Goal: Task Accomplishment & Management: Manage account settings

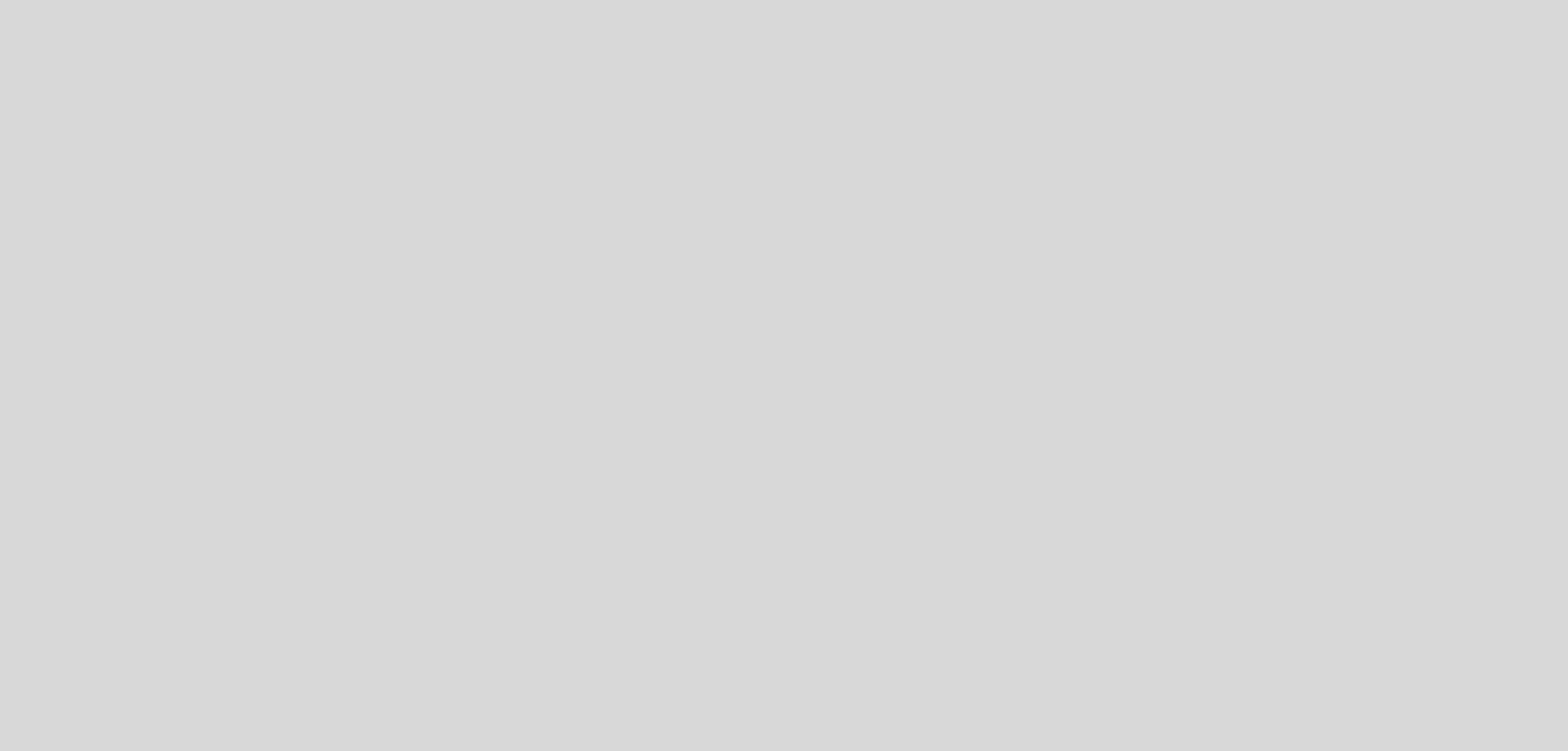
select select "pt"
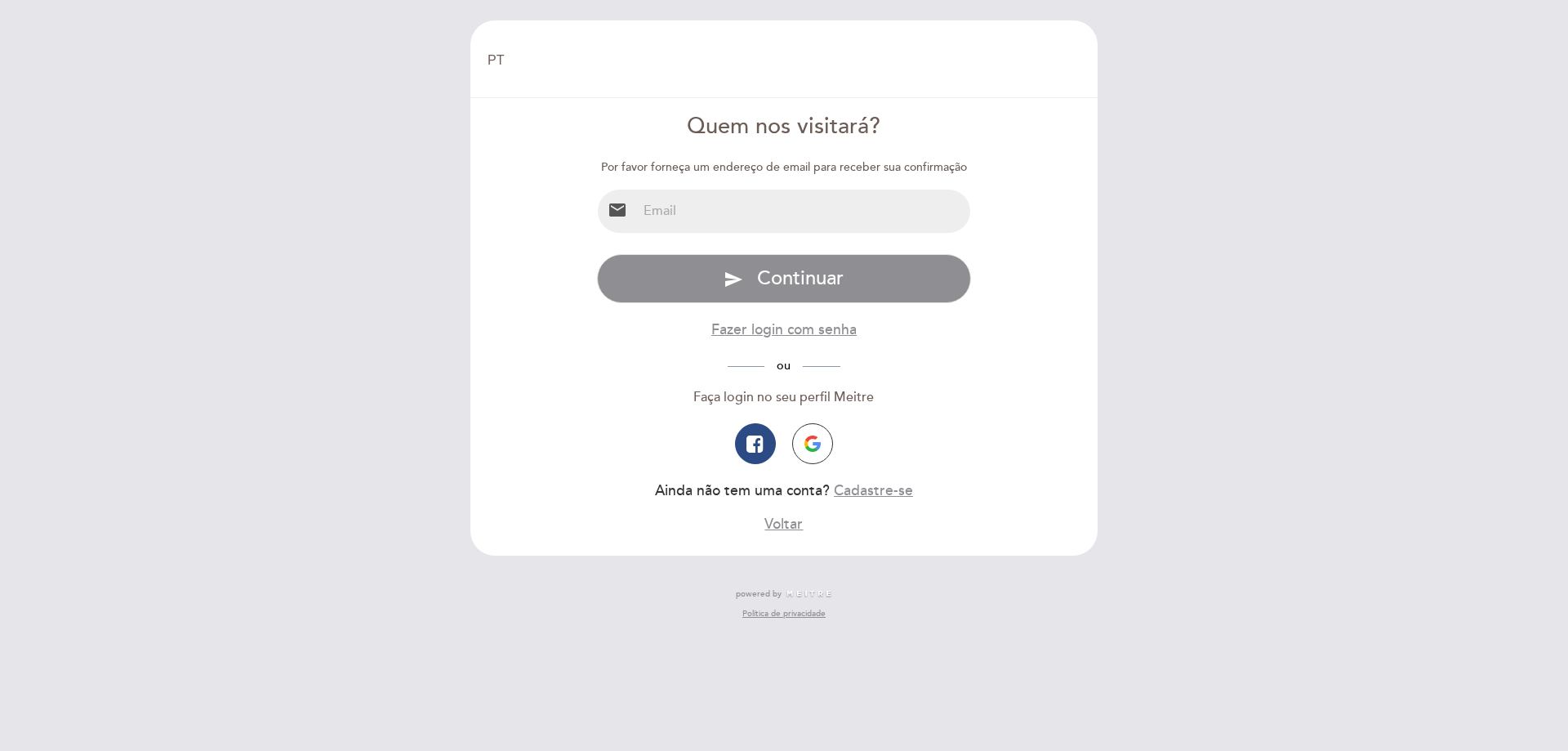
click at [798, 213] on input "email" at bounding box center [805, 211] width 334 height 43
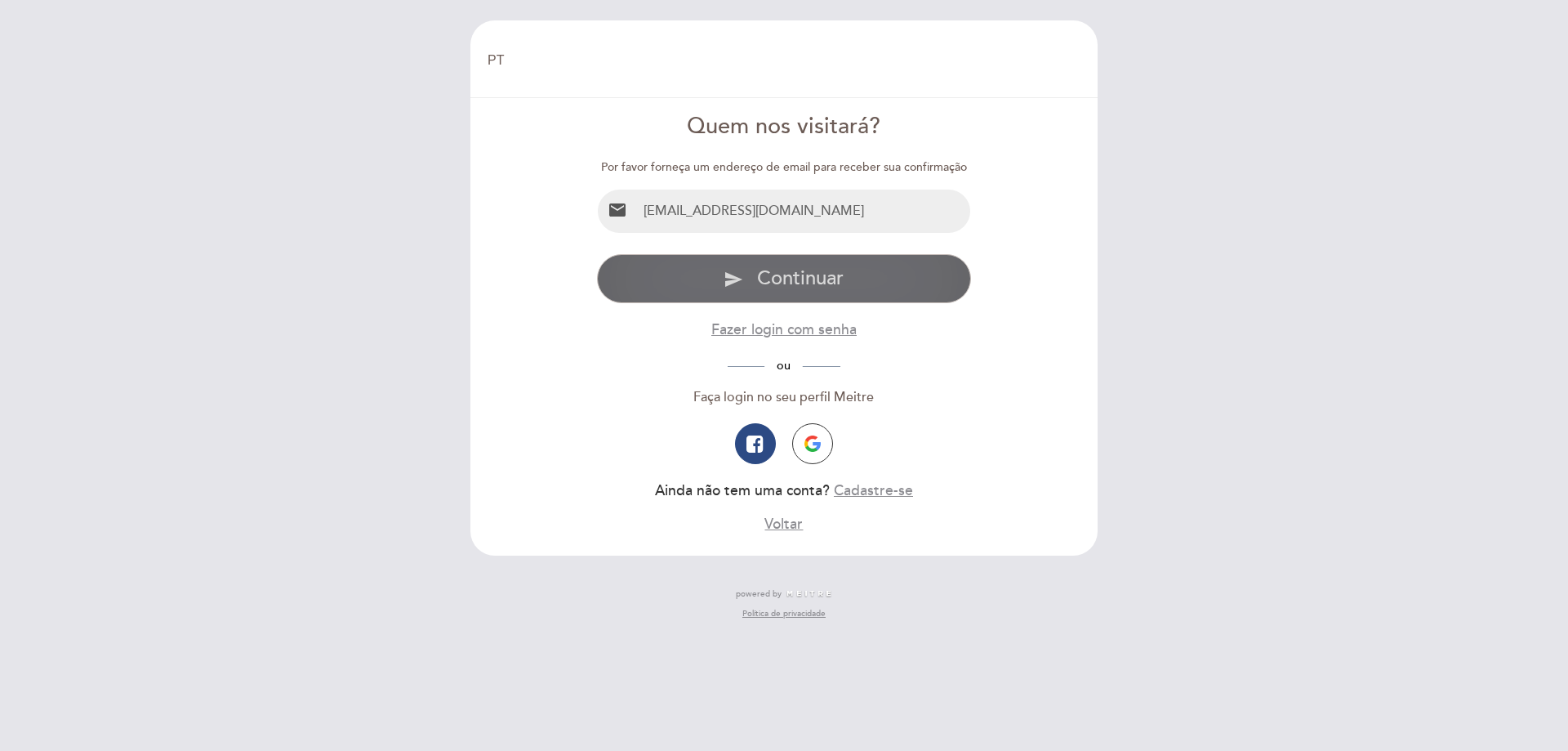
type input "[EMAIL_ADDRESS][DOMAIN_NAME]"
click at [739, 272] on icon "send" at bounding box center [734, 280] width 20 height 20
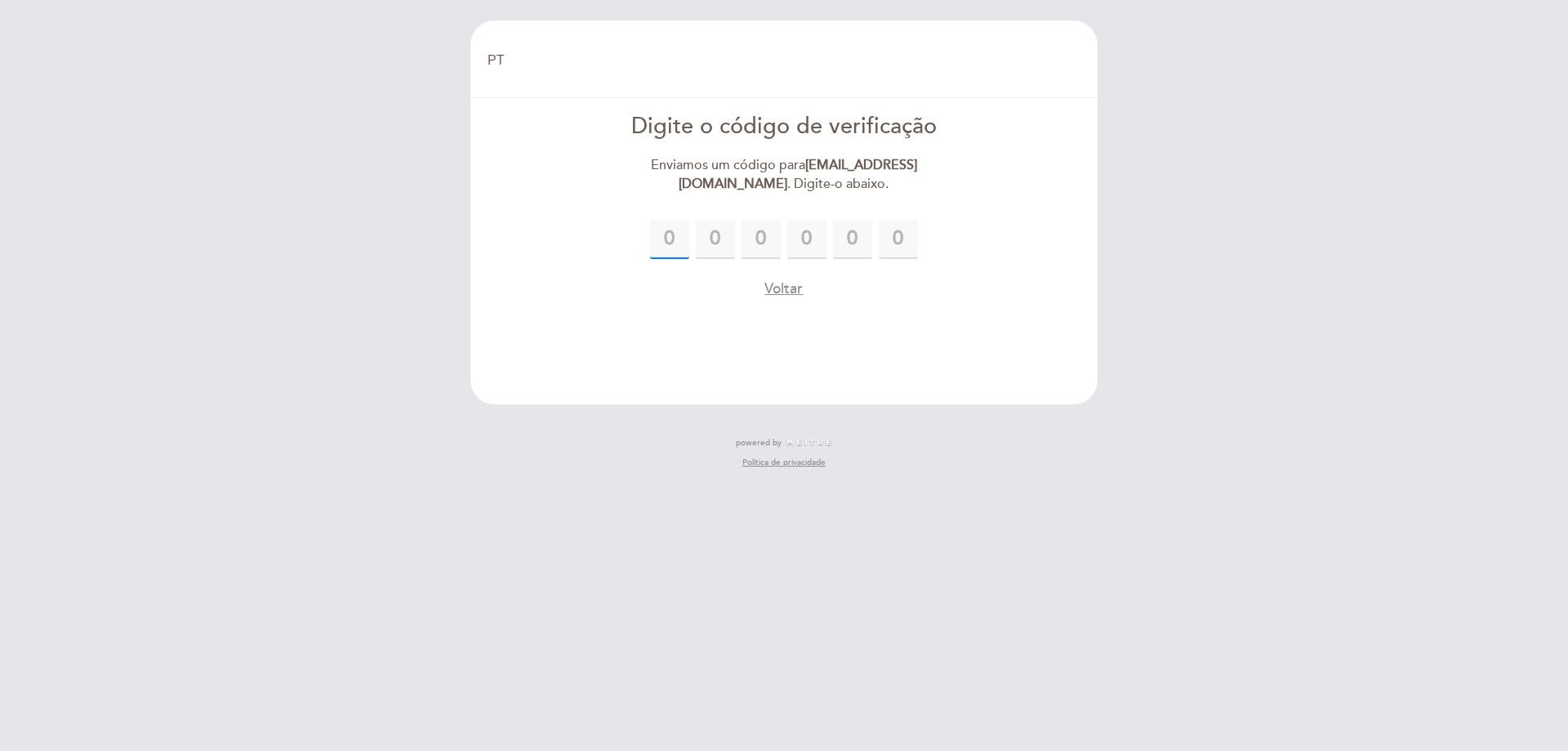
click at [667, 235] on input "text" at bounding box center [670, 239] width 40 height 40
type input "8"
type input "7"
type input "2"
type input "5"
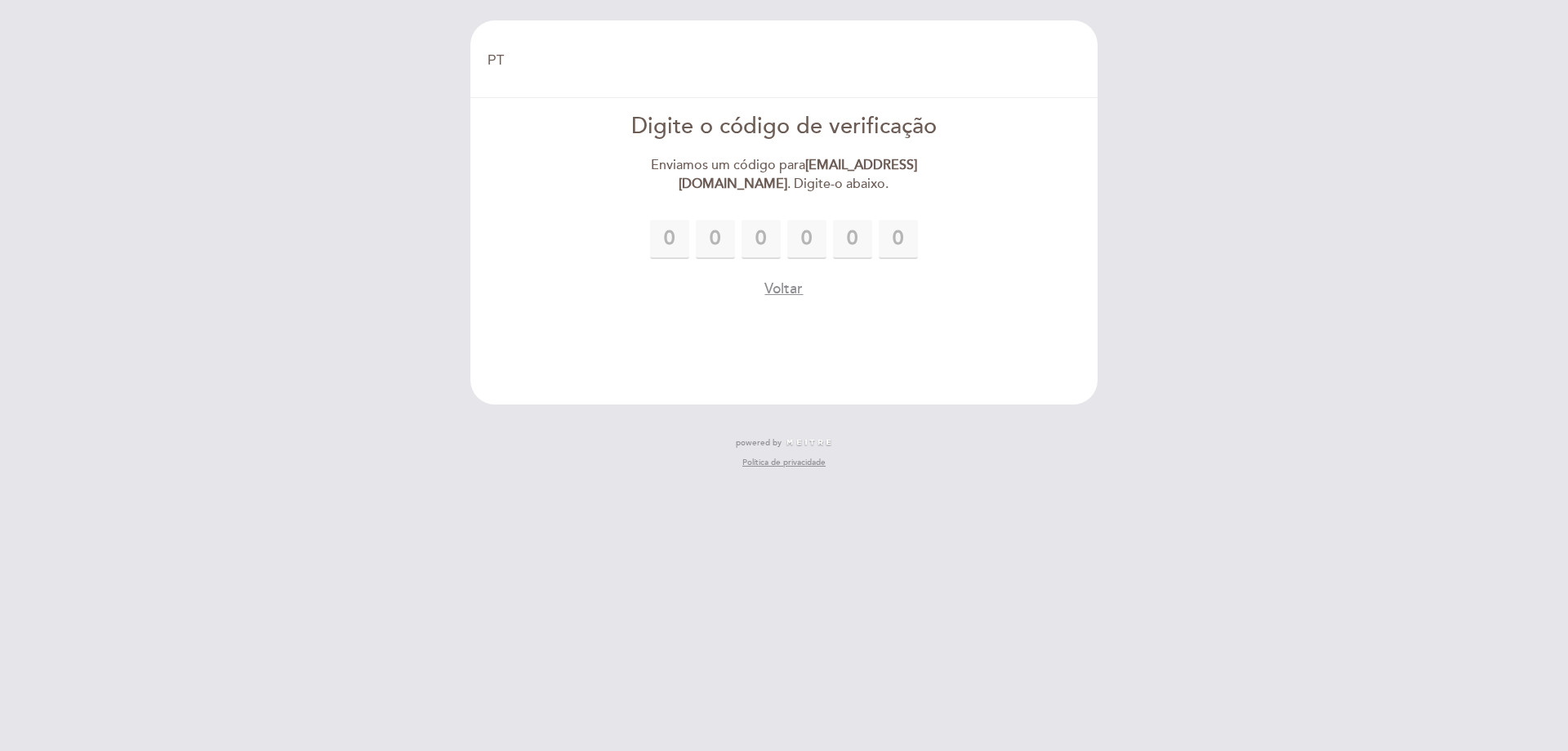
type input "8"
type input "0"
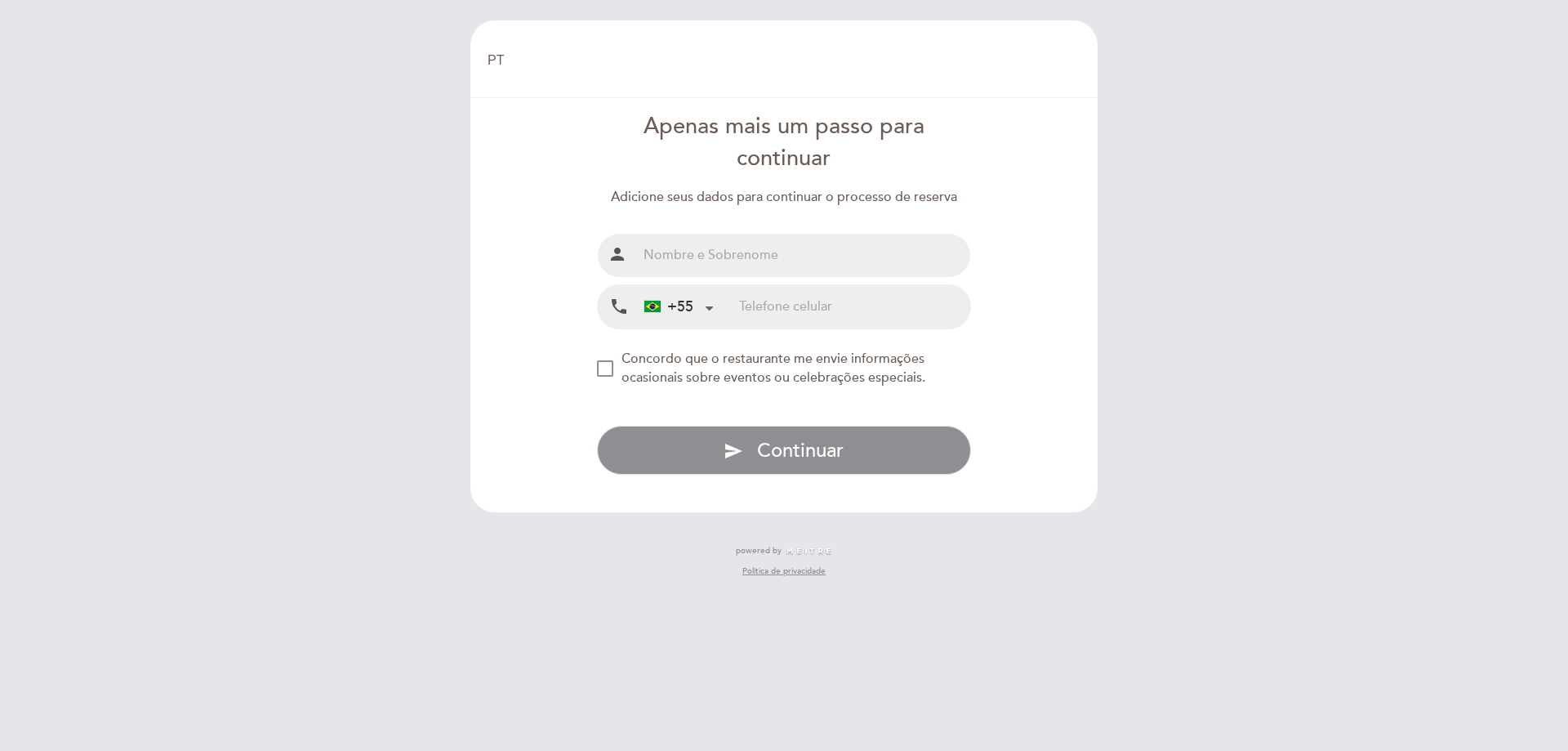
click at [813, 325] on header "EN ES PT Bem vindo Bem vindo, Mudar usuário Fazer uma reserva Digite o código d…" at bounding box center [784, 266] width 628 height 492
